Goal: Information Seeking & Learning: Learn about a topic

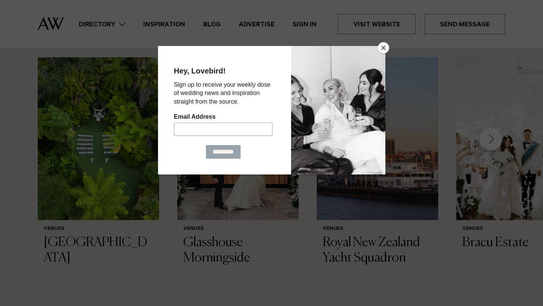
scroll to position [830, 0]
click at [382, 47] on button "Close" at bounding box center [383, 47] width 11 height 11
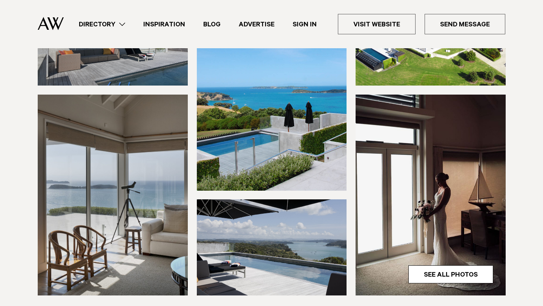
scroll to position [0, 0]
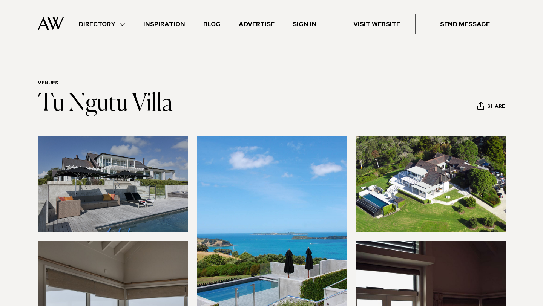
click at [125, 24] on link "Directory" at bounding box center [102, 24] width 64 height 10
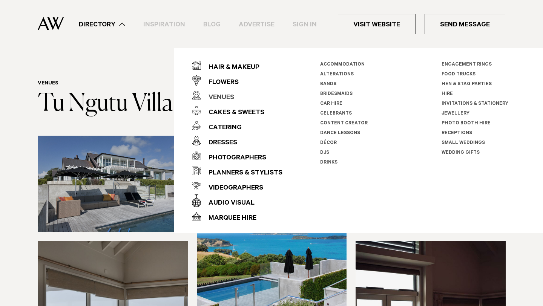
click at [224, 95] on div "Venues" at bounding box center [217, 97] width 33 height 15
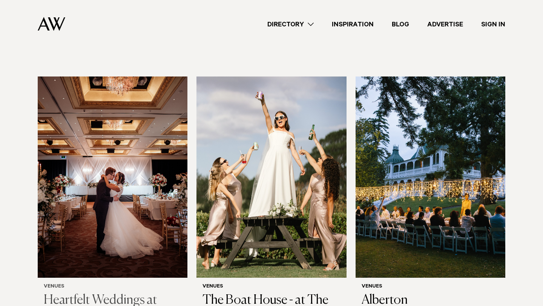
scroll to position [995, 0]
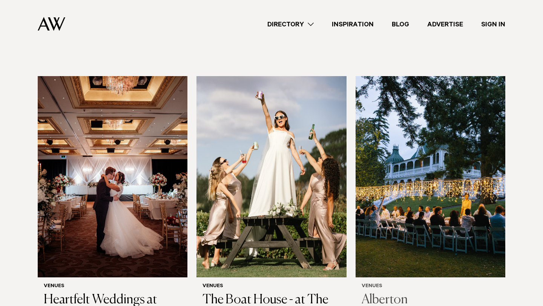
click at [398, 179] on img at bounding box center [430, 176] width 150 height 201
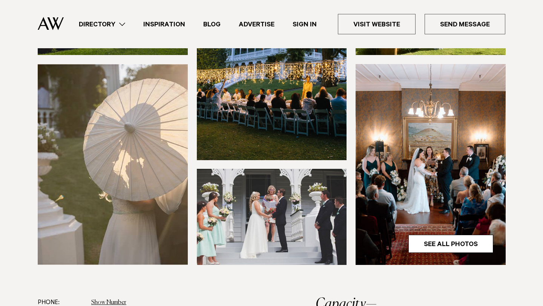
scroll to position [49, 0]
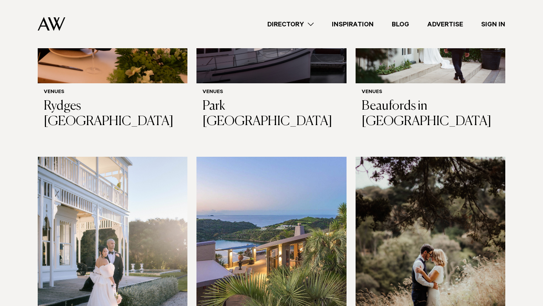
scroll to position [1846, 0]
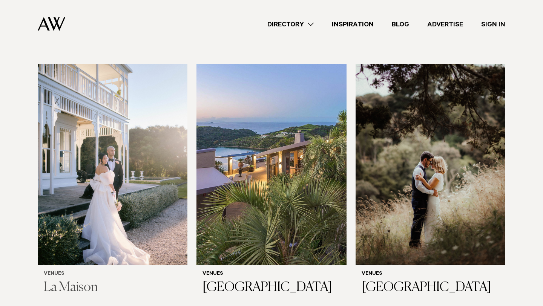
click at [139, 161] on img at bounding box center [113, 164] width 150 height 201
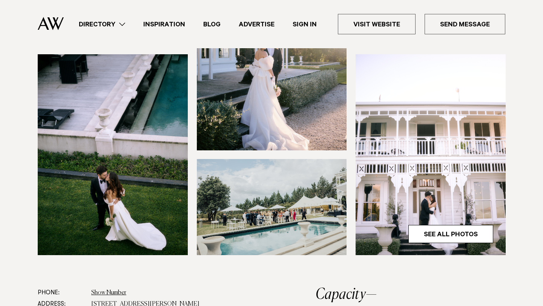
scroll to position [187, 0]
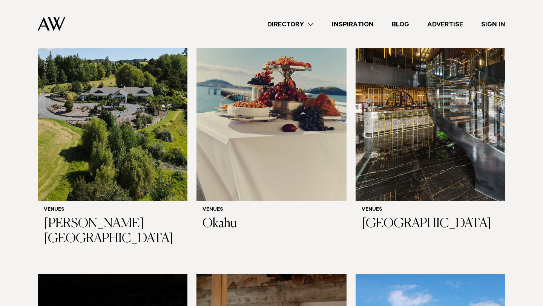
scroll to position [3366, 0]
